Goal: Use online tool/utility: Use online tool/utility

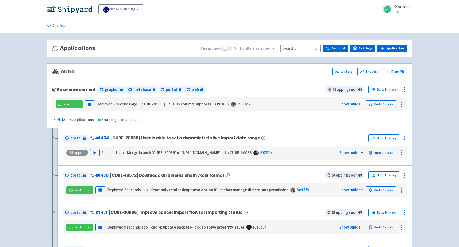
scroll to position [33, 0]
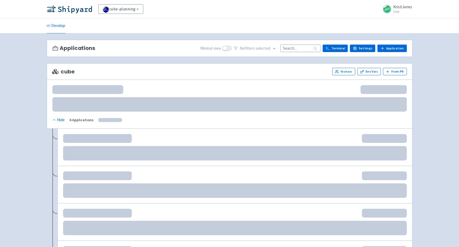
scroll to position [33, 0]
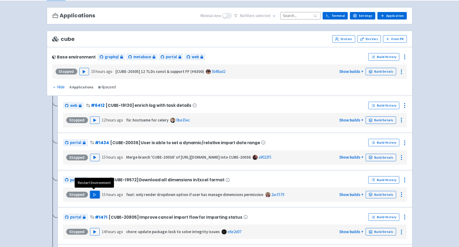
click at [93, 193] on icon "button" at bounding box center [95, 195] width 4 height 4
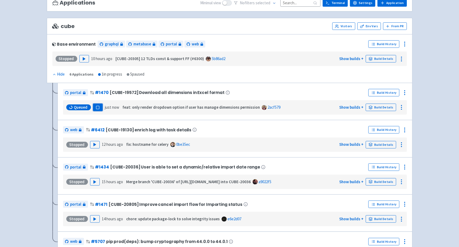
scroll to position [48, 0]
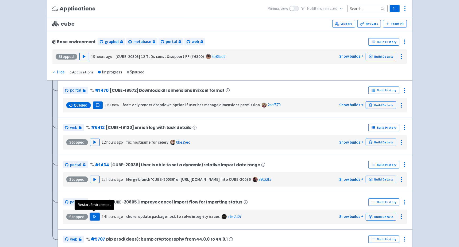
click at [91, 215] on button "Play" at bounding box center [95, 216] width 10 height 7
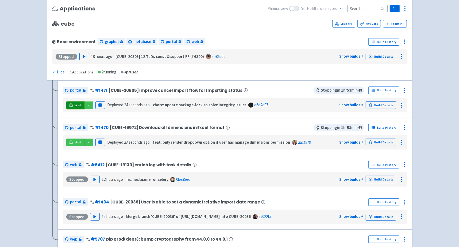
click at [75, 105] on span "Visit" at bounding box center [78, 105] width 7 height 4
click at [67, 143] on link "Visit" at bounding box center [75, 142] width 18 height 7
